Goal: Information Seeking & Learning: Learn about a topic

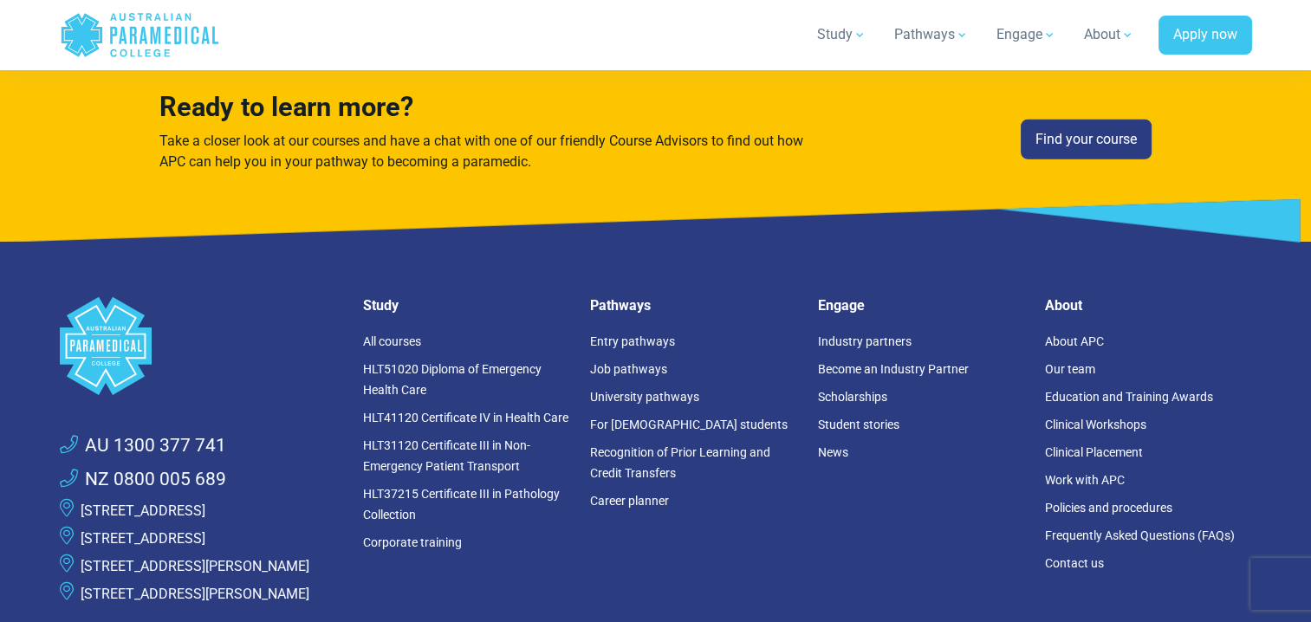
scroll to position [4678, 0]
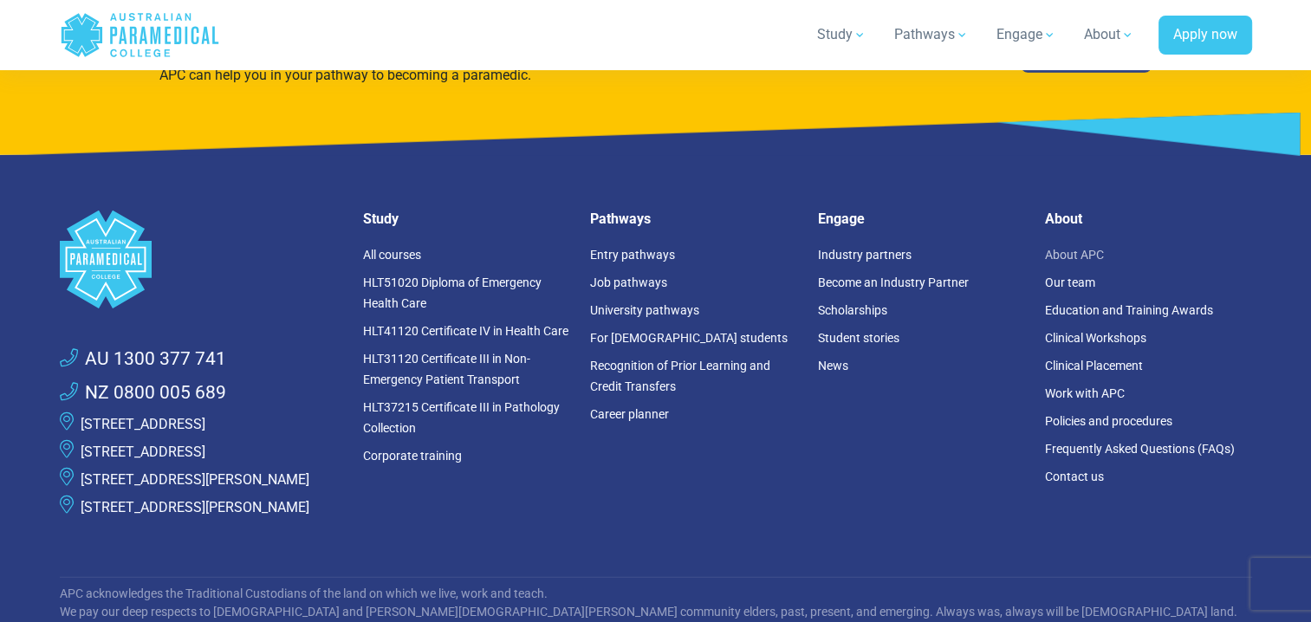
click at [1060, 248] on link "About APC" at bounding box center [1074, 255] width 59 height 14
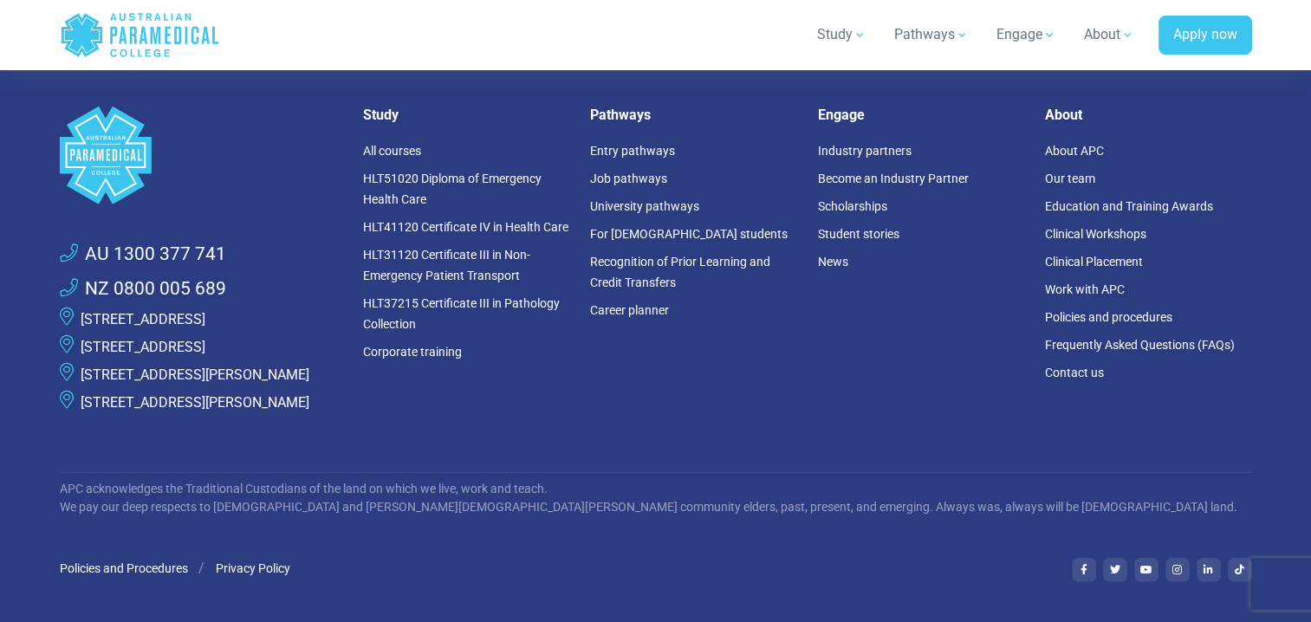
scroll to position [4765, 0]
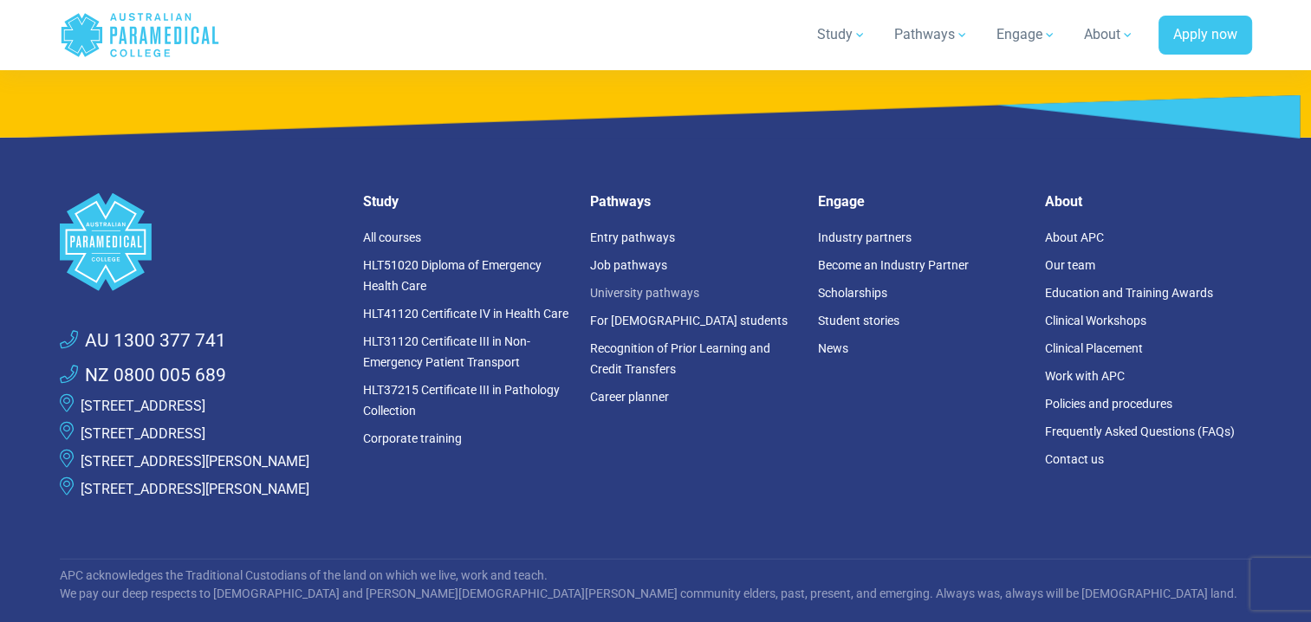
click at [672, 286] on link "University pathways" at bounding box center [644, 293] width 109 height 14
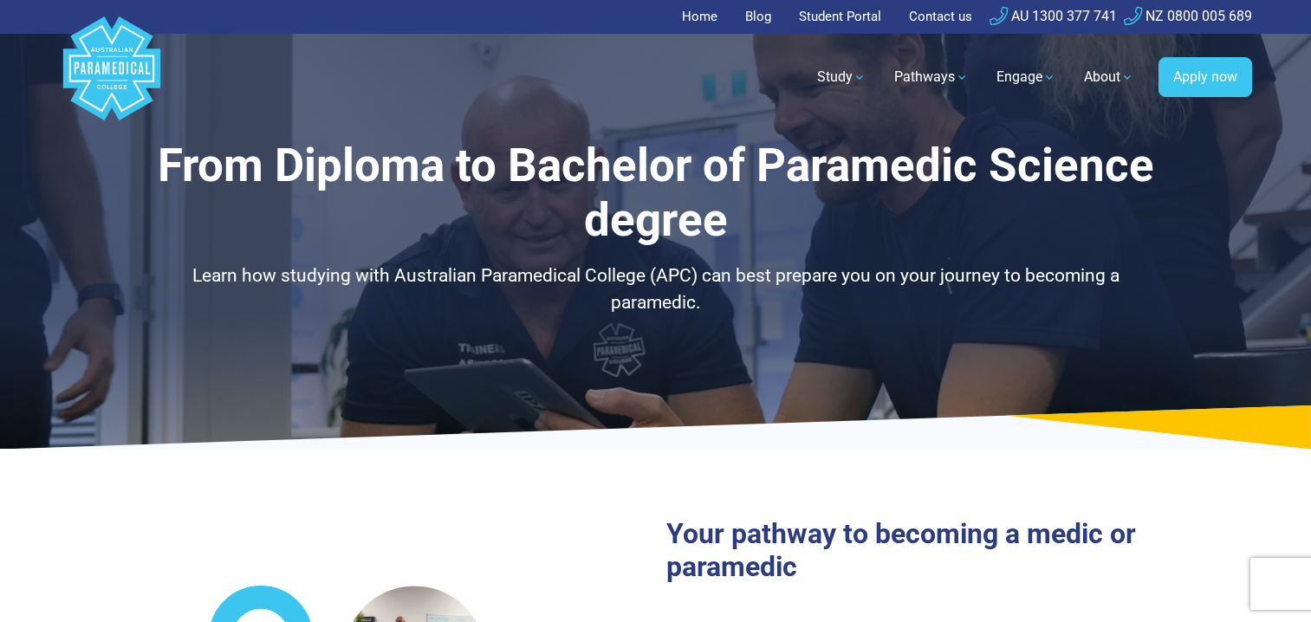
select select "**********"
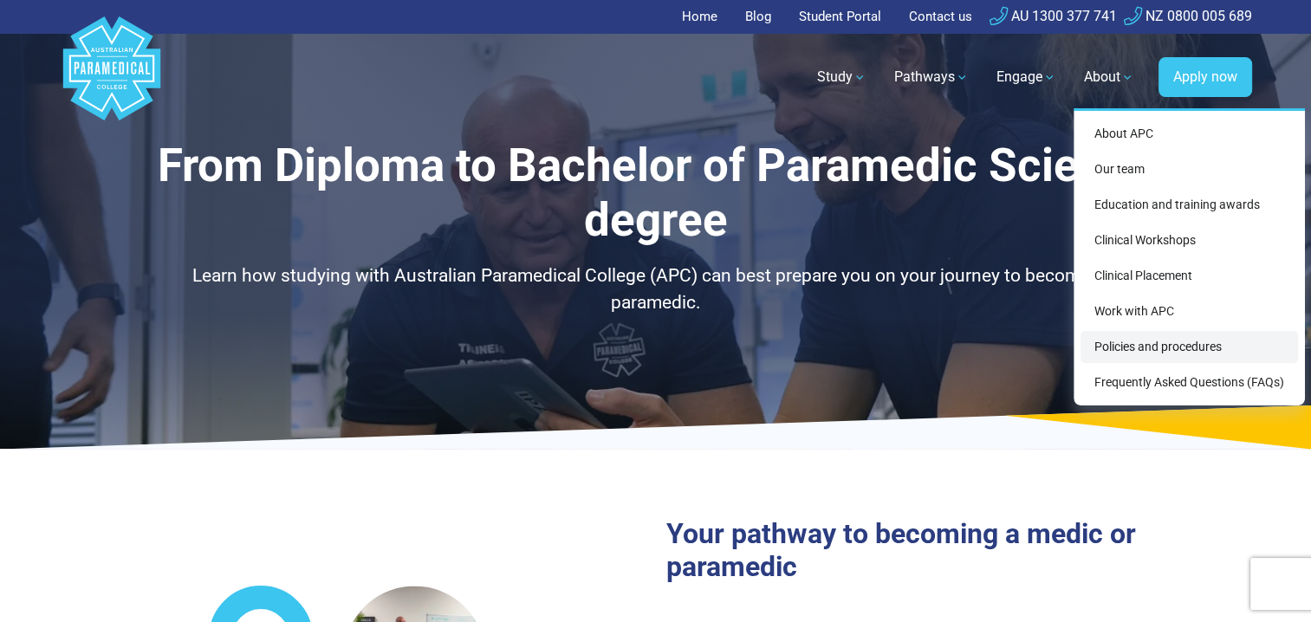
click at [1142, 338] on link "Policies and procedures" at bounding box center [1188, 347] width 217 height 32
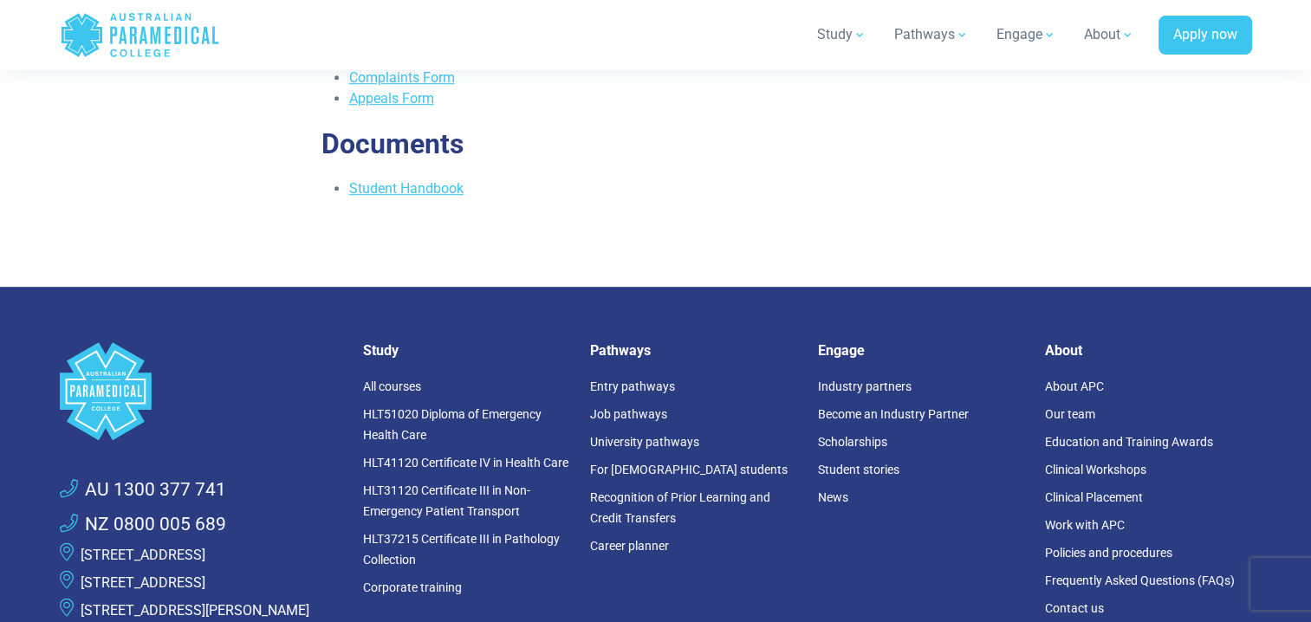
scroll to position [1126, 0]
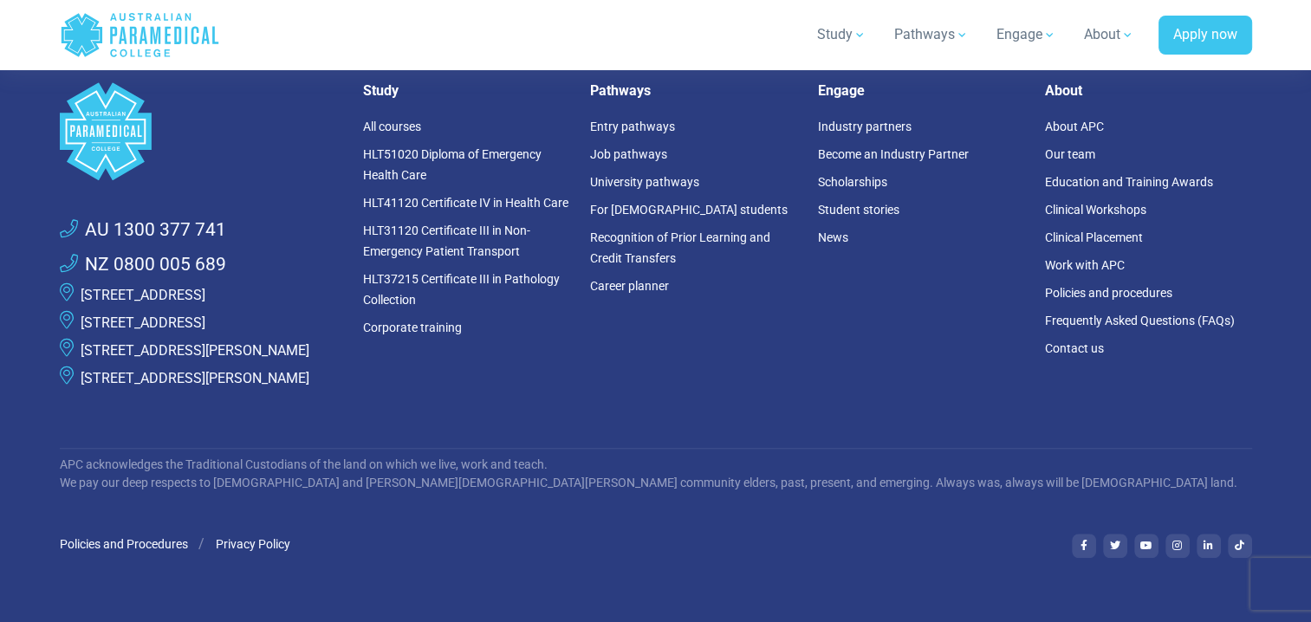
click at [1068, 146] on li "Our team" at bounding box center [1148, 154] width 207 height 28
click at [1066, 156] on link "Our team" at bounding box center [1070, 154] width 50 height 14
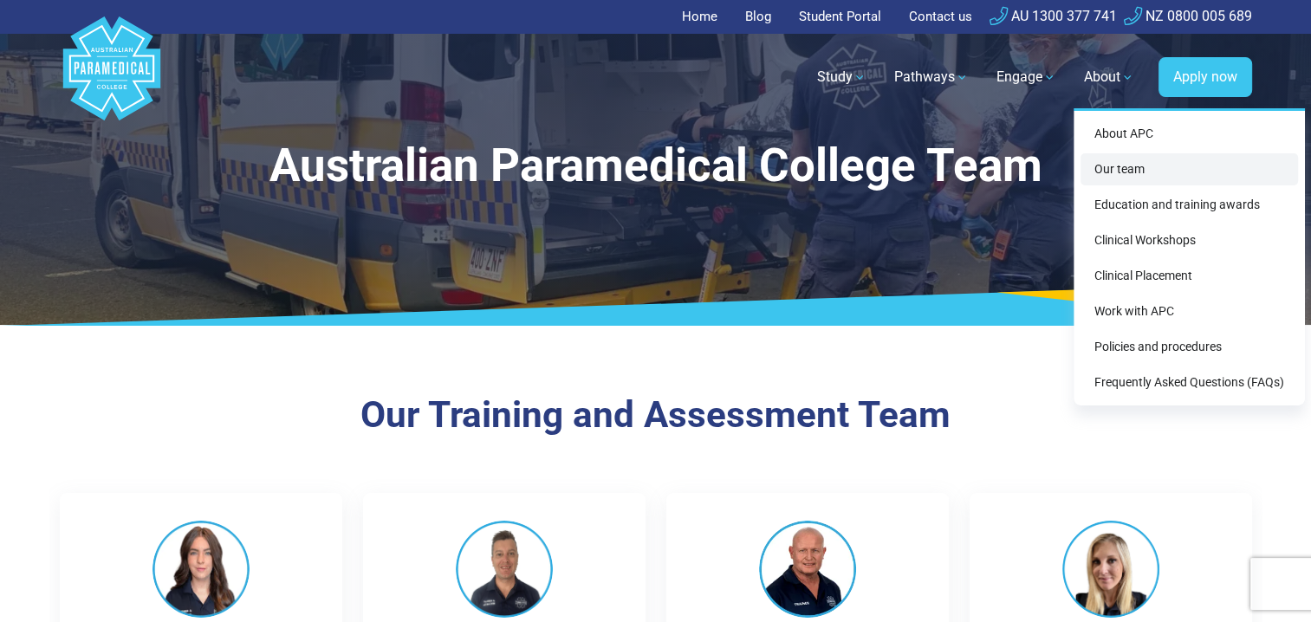
click at [1109, 166] on link "Our team" at bounding box center [1188, 169] width 217 height 32
click at [1112, 75] on link "About" at bounding box center [1108, 77] width 71 height 49
click at [1114, 125] on div "About APC Our team Education and training awards Clinical Workshops Clinical Pl…" at bounding box center [1188, 256] width 231 height 297
click at [1111, 134] on link "About APC" at bounding box center [1188, 134] width 217 height 32
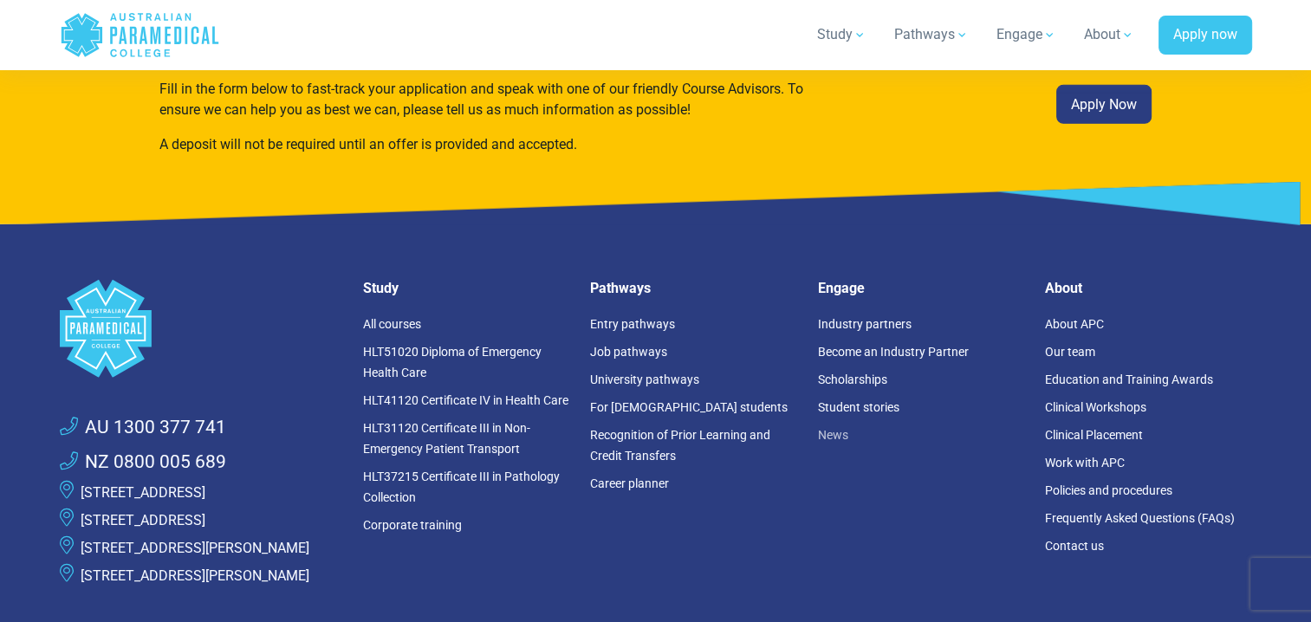
scroll to position [4765, 0]
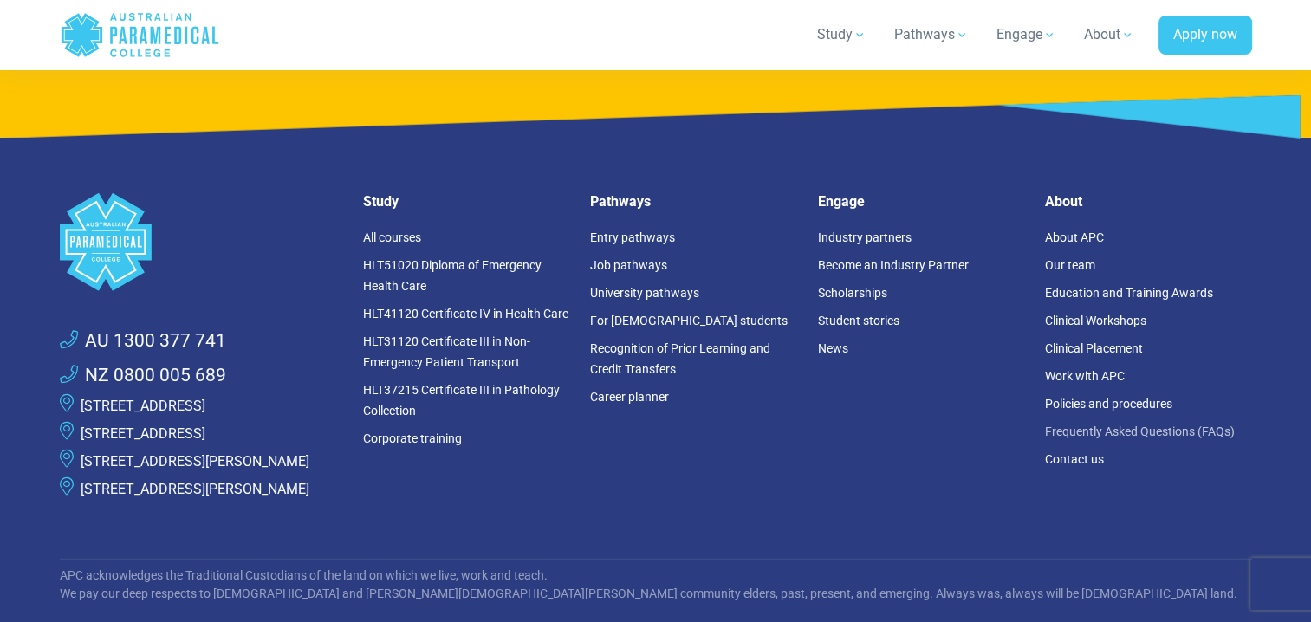
click at [1172, 425] on link "Frequently Asked Questions (FAQs)" at bounding box center [1140, 432] width 190 height 14
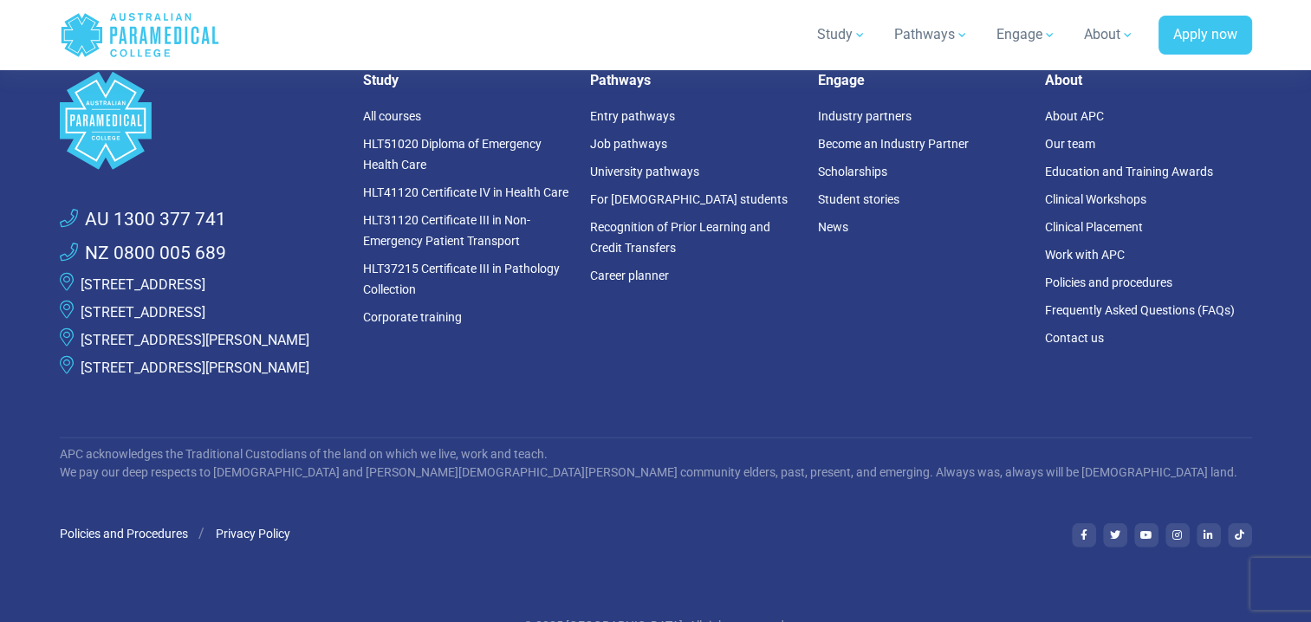
scroll to position [4448, 0]
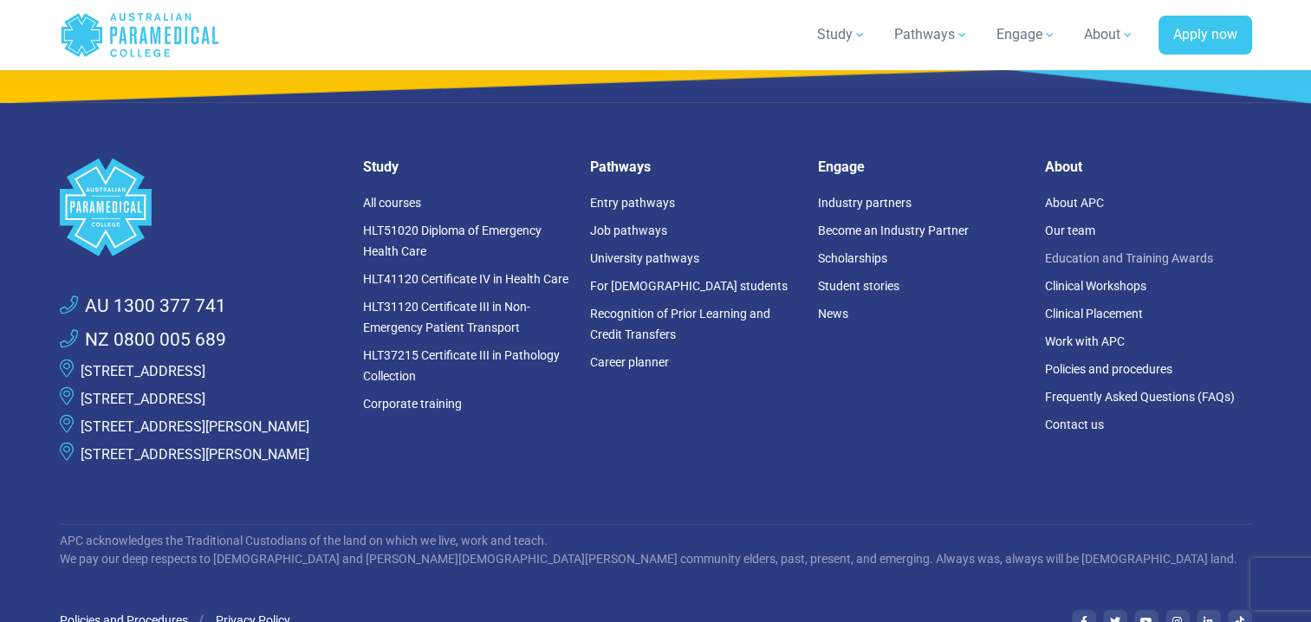
click at [1093, 251] on link "Education and Training Awards" at bounding box center [1129, 258] width 168 height 14
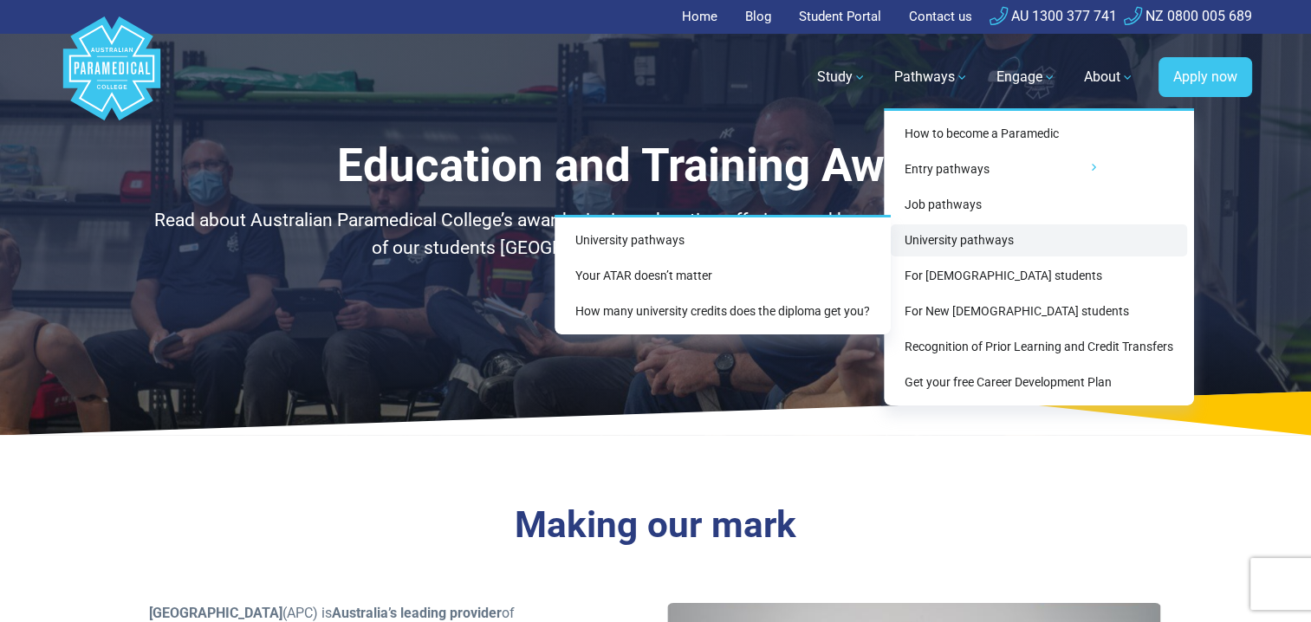
click at [952, 246] on link "University pathways" at bounding box center [1039, 240] width 296 height 32
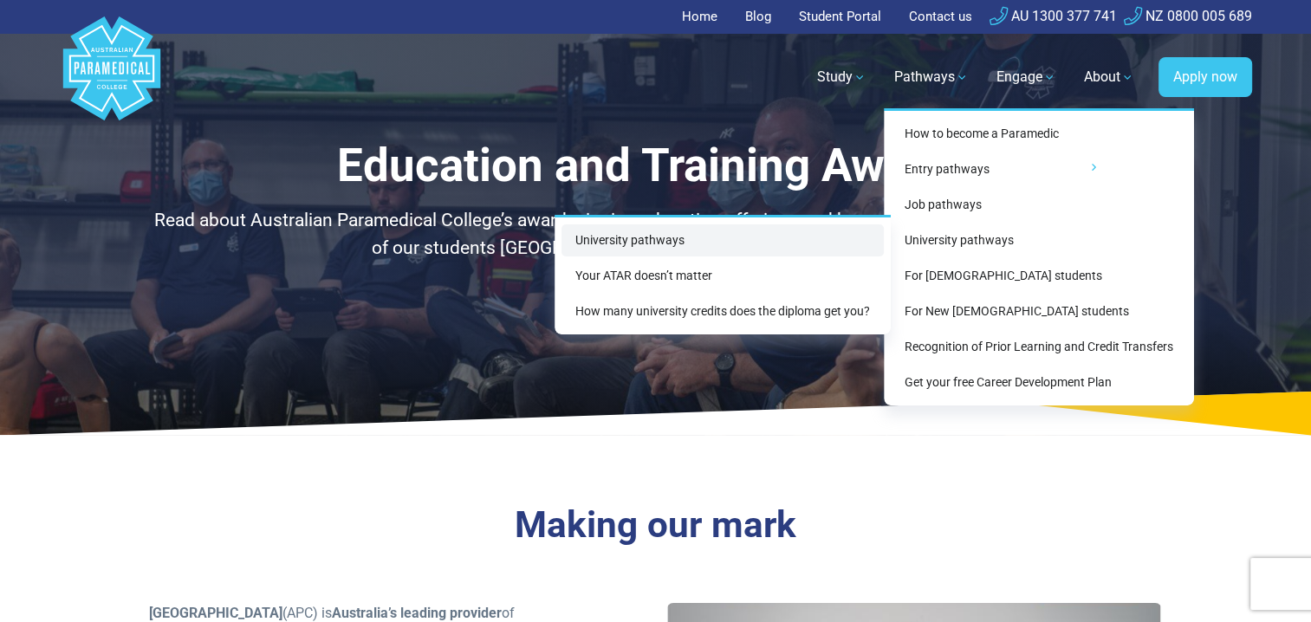
click at [655, 236] on link "University pathways" at bounding box center [722, 240] width 322 height 32
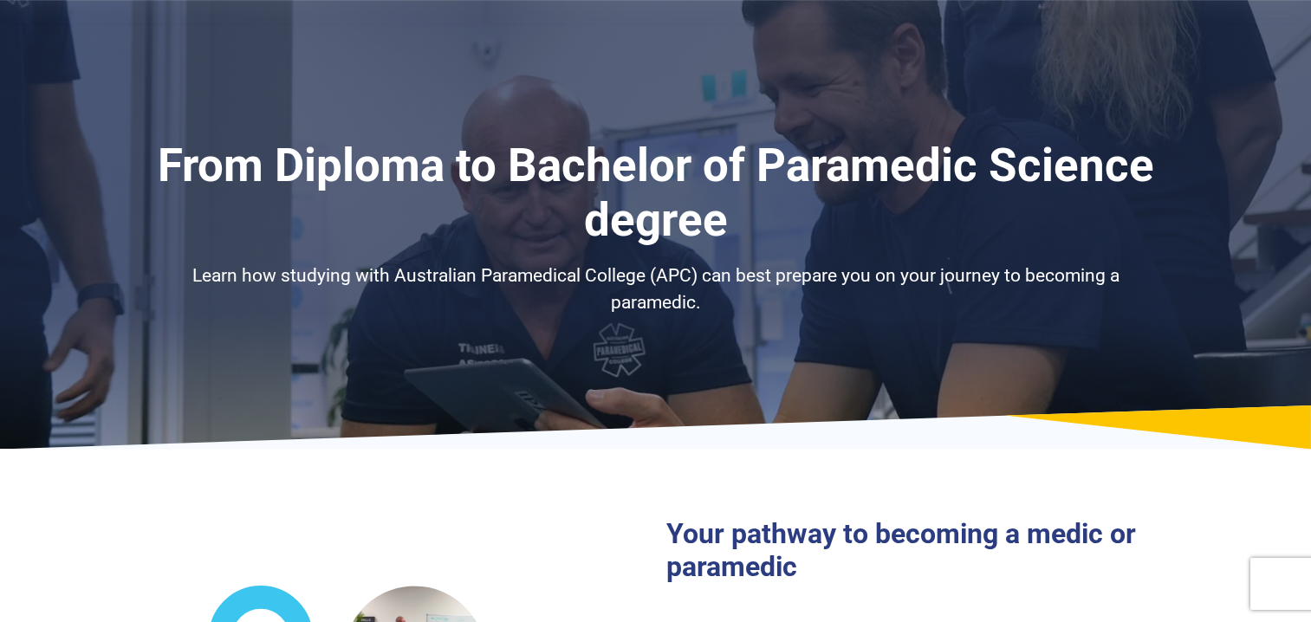
select select "**********"
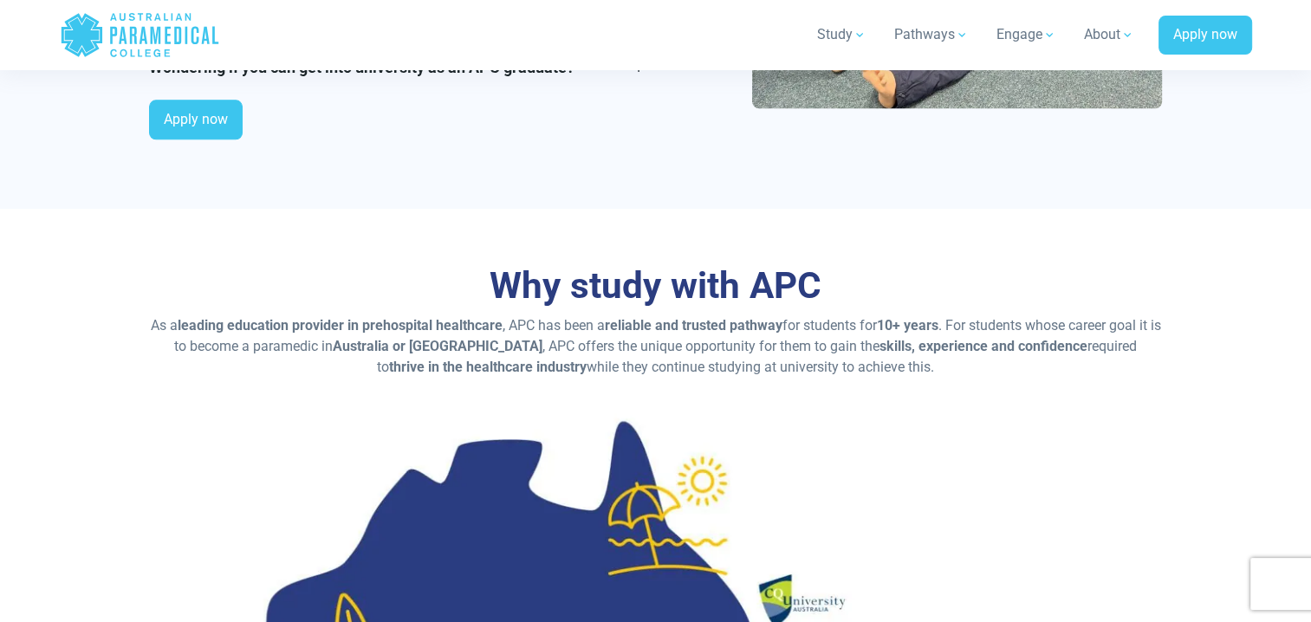
scroll to position [2253, 0]
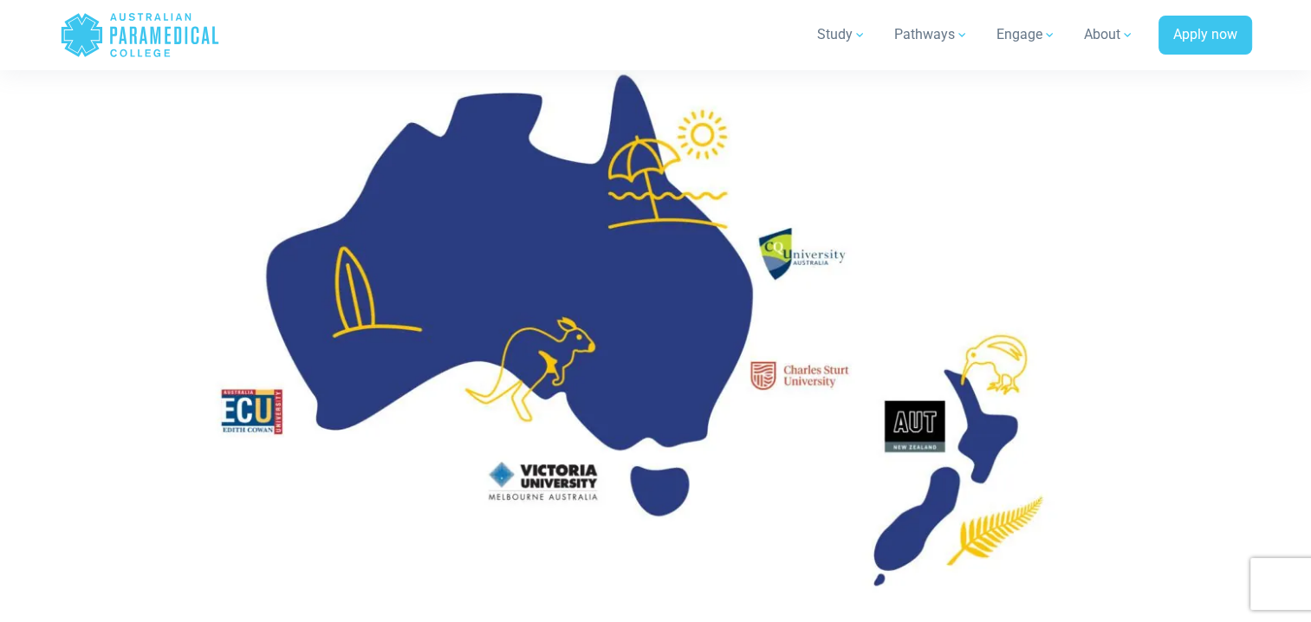
click at [804, 258] on img at bounding box center [656, 330] width 1014 height 570
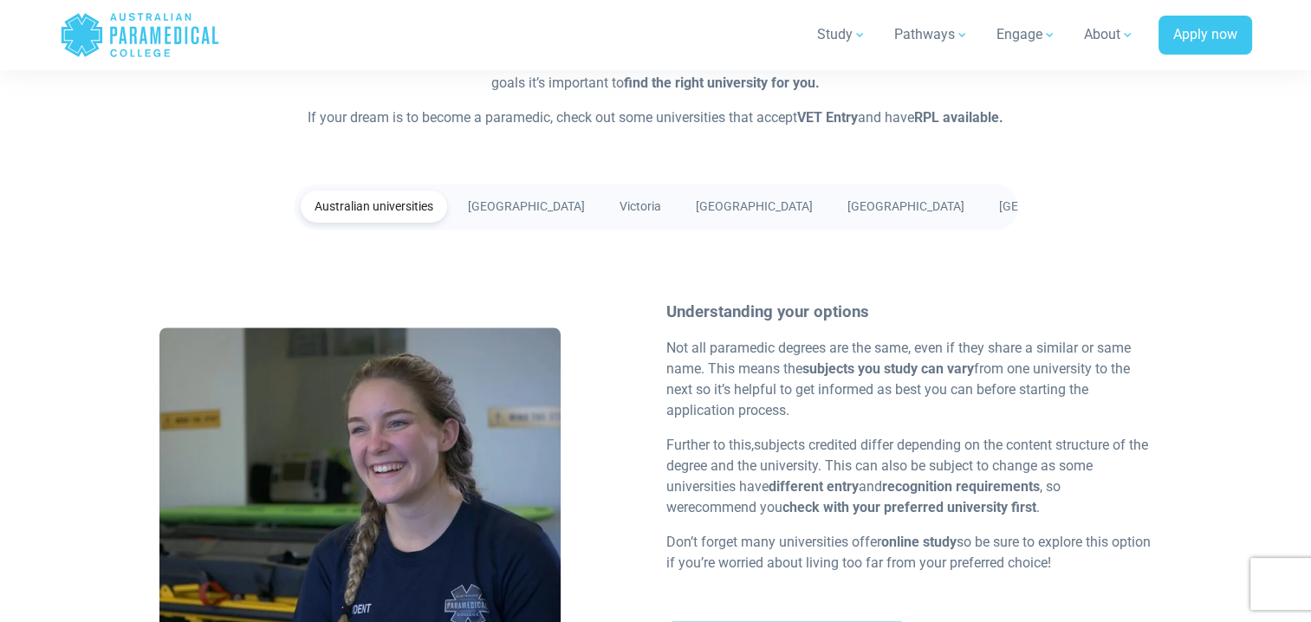
scroll to position [2859, 0]
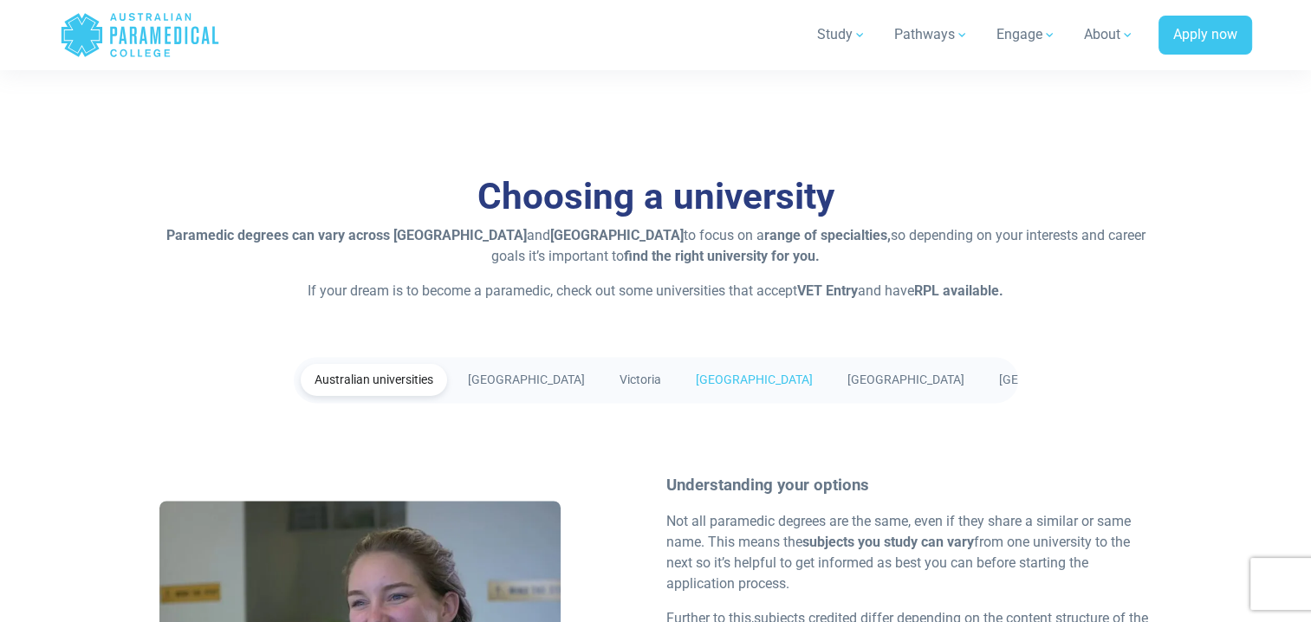
click at [710, 378] on link "[GEOGRAPHIC_DATA]" at bounding box center [754, 380] width 145 height 32
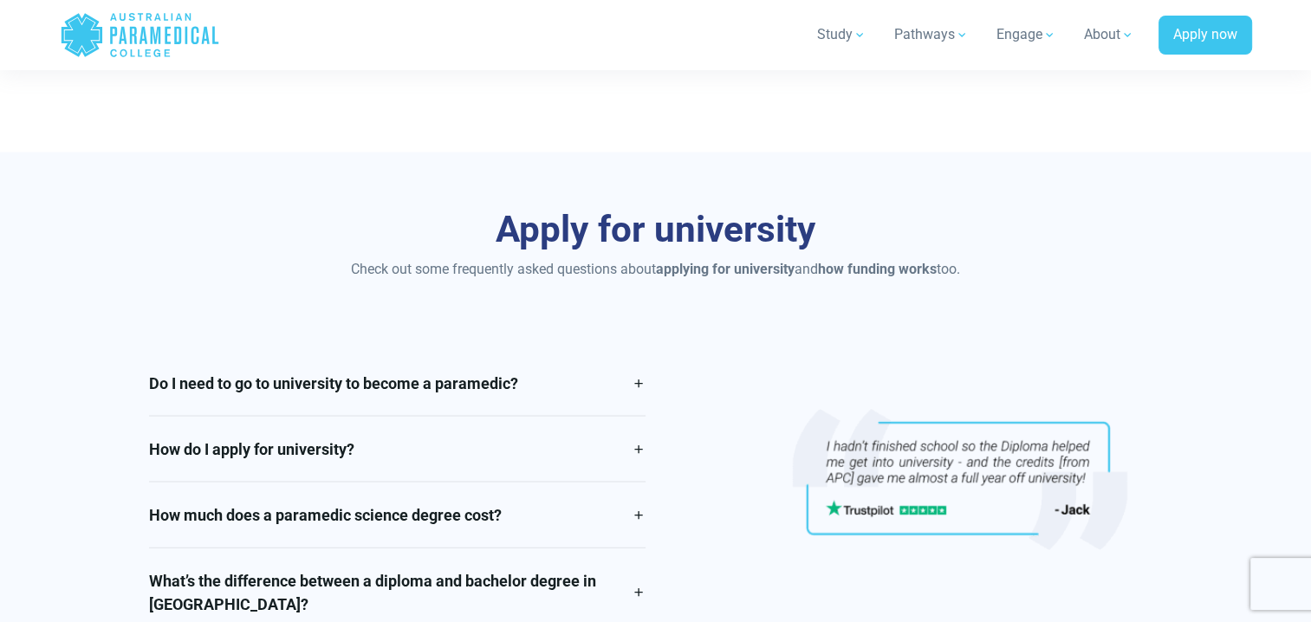
scroll to position [3119, 0]
